Goal: Use online tool/utility

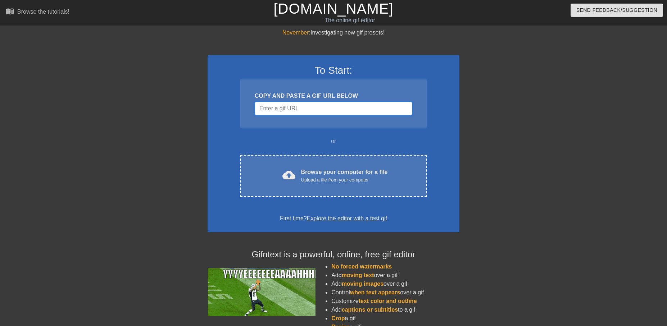
click at [310, 106] on input "Username" at bounding box center [333, 109] width 157 height 14
paste input "[URL][DOMAIN_NAME]"
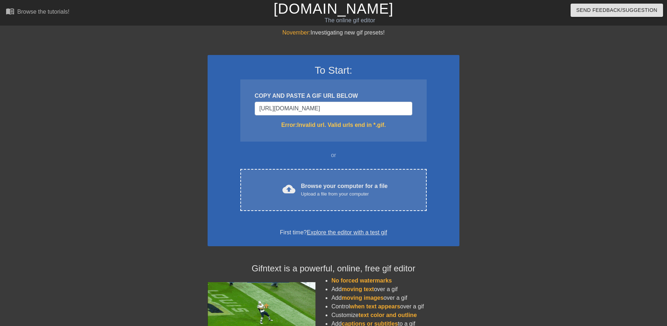
click at [440, 132] on div "To Start: COPY AND PASTE A GIF URL BELOW [URL][DOMAIN_NAME] Error: Invalid url.…" at bounding box center [333, 150] width 252 height 191
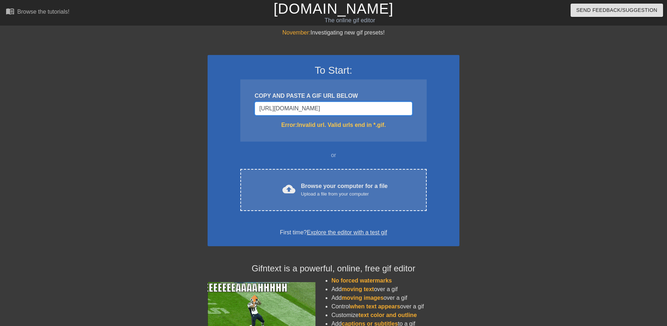
drag, startPoint x: 411, startPoint y: 108, endPoint x: 134, endPoint y: 97, distance: 276.7
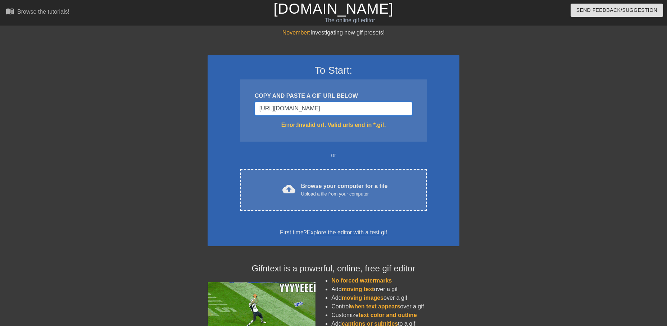
click at [96, 103] on div "November: Investigating new gif presets! To Start: COPY AND PASTE A GIF URL BEL…" at bounding box center [333, 211] width 667 height 366
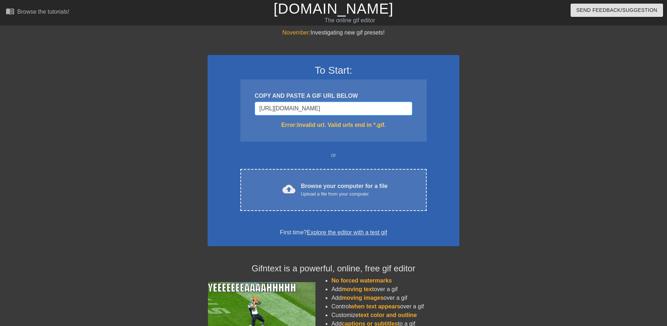
type input "ness-gracious-meme-template.mp4"
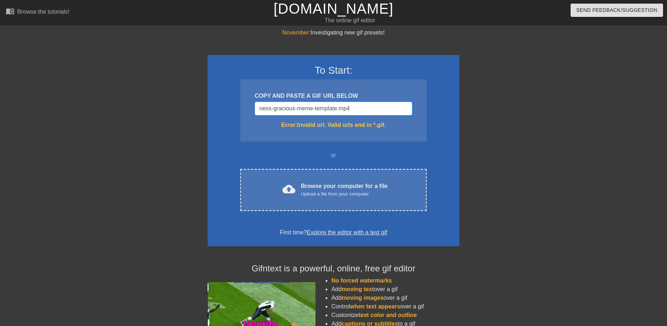
drag, startPoint x: 390, startPoint y: 113, endPoint x: 35, endPoint y: 105, distance: 354.9
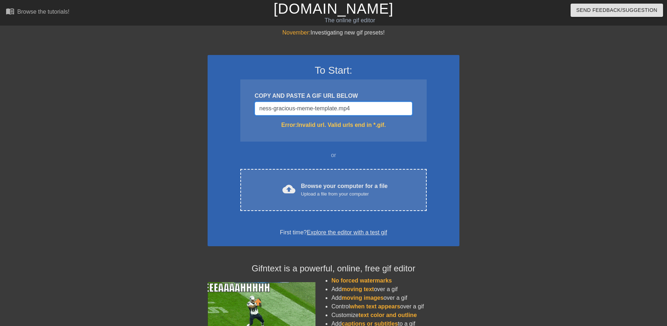
click at [30, 106] on div "November: Investigating new gif presets! To Start: COPY AND PASTE A GIF URL BEL…" at bounding box center [333, 211] width 667 height 366
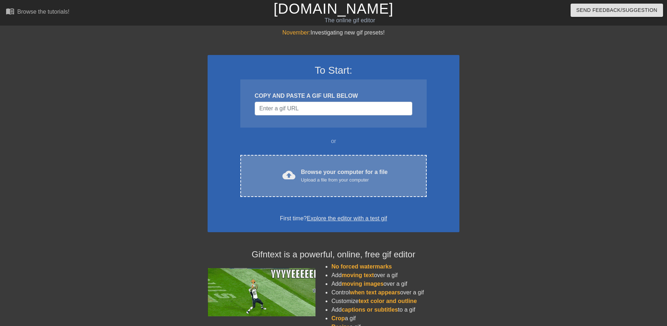
click at [357, 176] on div "Browse your computer for a file Upload a file from your computer" at bounding box center [344, 176] width 87 height 16
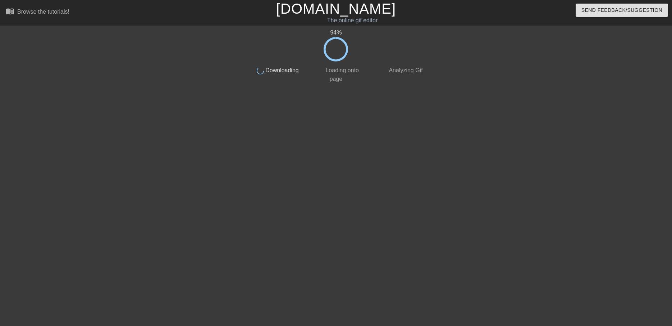
click at [654, 116] on div "94 % done Downloading done Loading onto page done Analyzing Gif" at bounding box center [336, 136] width 672 height 216
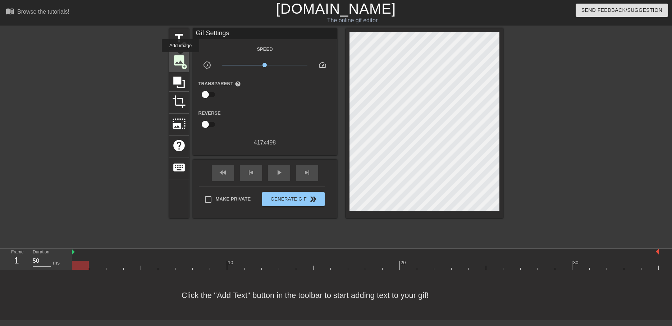
click at [180, 57] on span "image" at bounding box center [179, 61] width 14 height 14
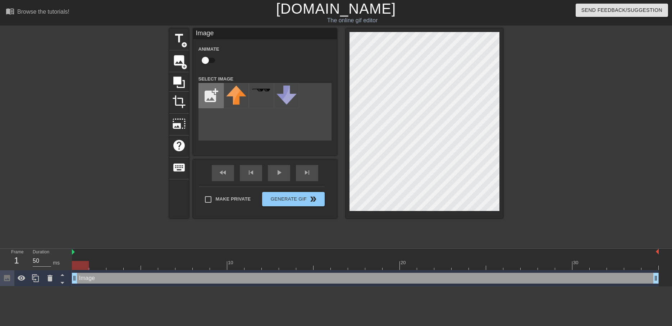
click at [216, 96] on input "file" at bounding box center [211, 95] width 24 height 24
type input "C:\fakepath\image_2025-09-03_144912355.png"
click at [236, 102] on img at bounding box center [236, 100] width 20 height 28
click at [532, 93] on div at bounding box center [566, 136] width 108 height 216
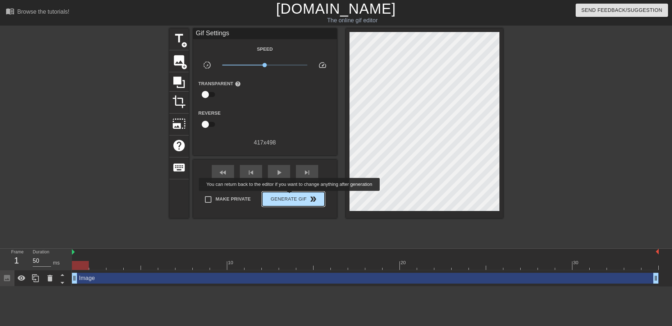
click at [295, 200] on span "Generate Gif double_arrow" at bounding box center [293, 199] width 56 height 9
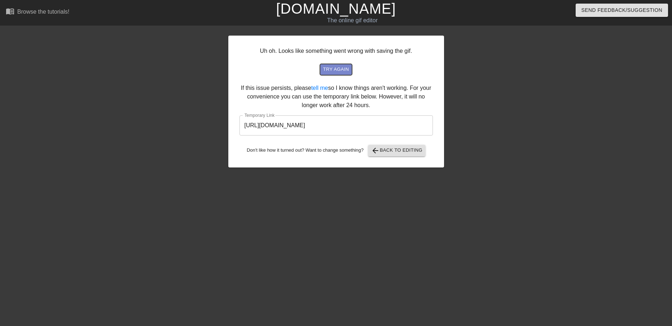
click at [350, 70] on button "try again" at bounding box center [336, 69] width 32 height 11
drag, startPoint x: 313, startPoint y: 120, endPoint x: 138, endPoint y: 117, distance: 175.8
click at [138, 117] on div "Uh oh. Looks like something went wrong with saving the gif. try again If this i…" at bounding box center [336, 136] width 672 height 216
